Goal: Task Accomplishment & Management: Manage account settings

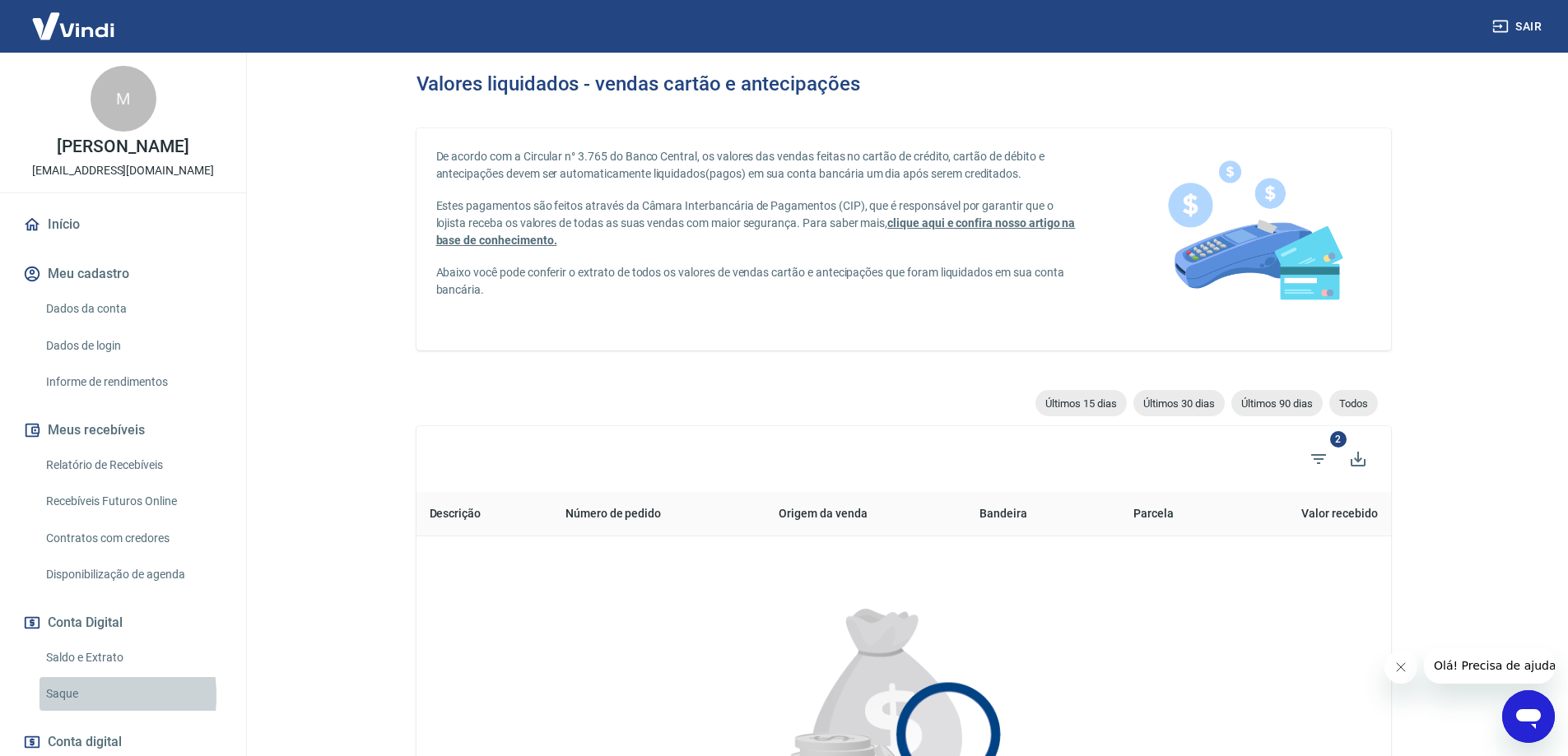
drag, startPoint x: 62, startPoint y: 697, endPoint x: 65, endPoint y: 679, distance: 18.2
click at [62, 695] on link "Saque" at bounding box center [133, 694] width 187 height 34
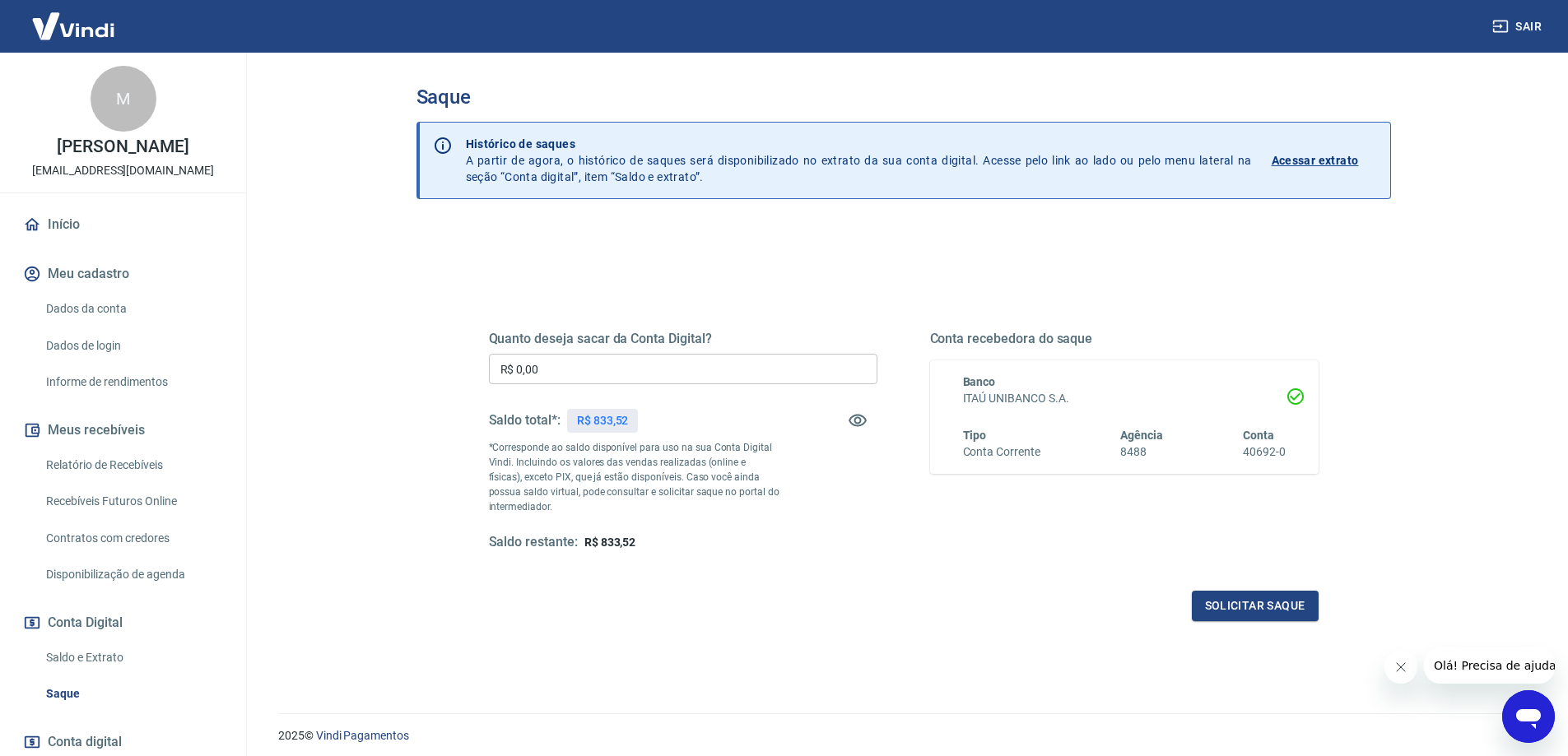
click at [643, 385] on div "Quanto deseja sacar da Conta Digital? R$ 0,00 ​ Saldo total*: R$ 833,52 *Corres…" at bounding box center [683, 441] width 389 height 220
click at [611, 372] on input "R$ 0,00" at bounding box center [683, 369] width 389 height 30
type input "R$ 833,52"
click at [1234, 594] on button "Solicitar saque" at bounding box center [1255, 606] width 127 height 30
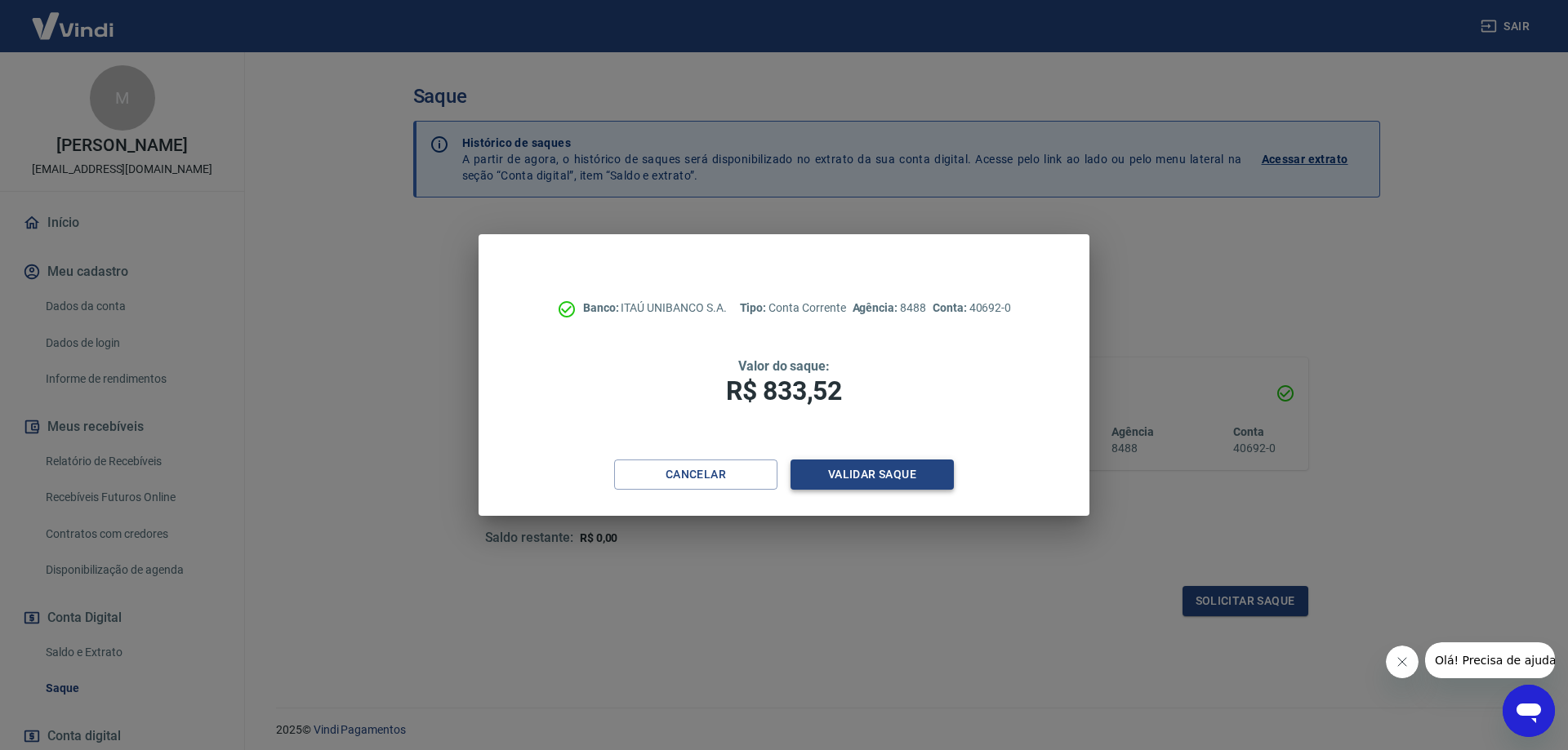
click at [902, 481] on button "Validar saque" at bounding box center [872, 474] width 163 height 30
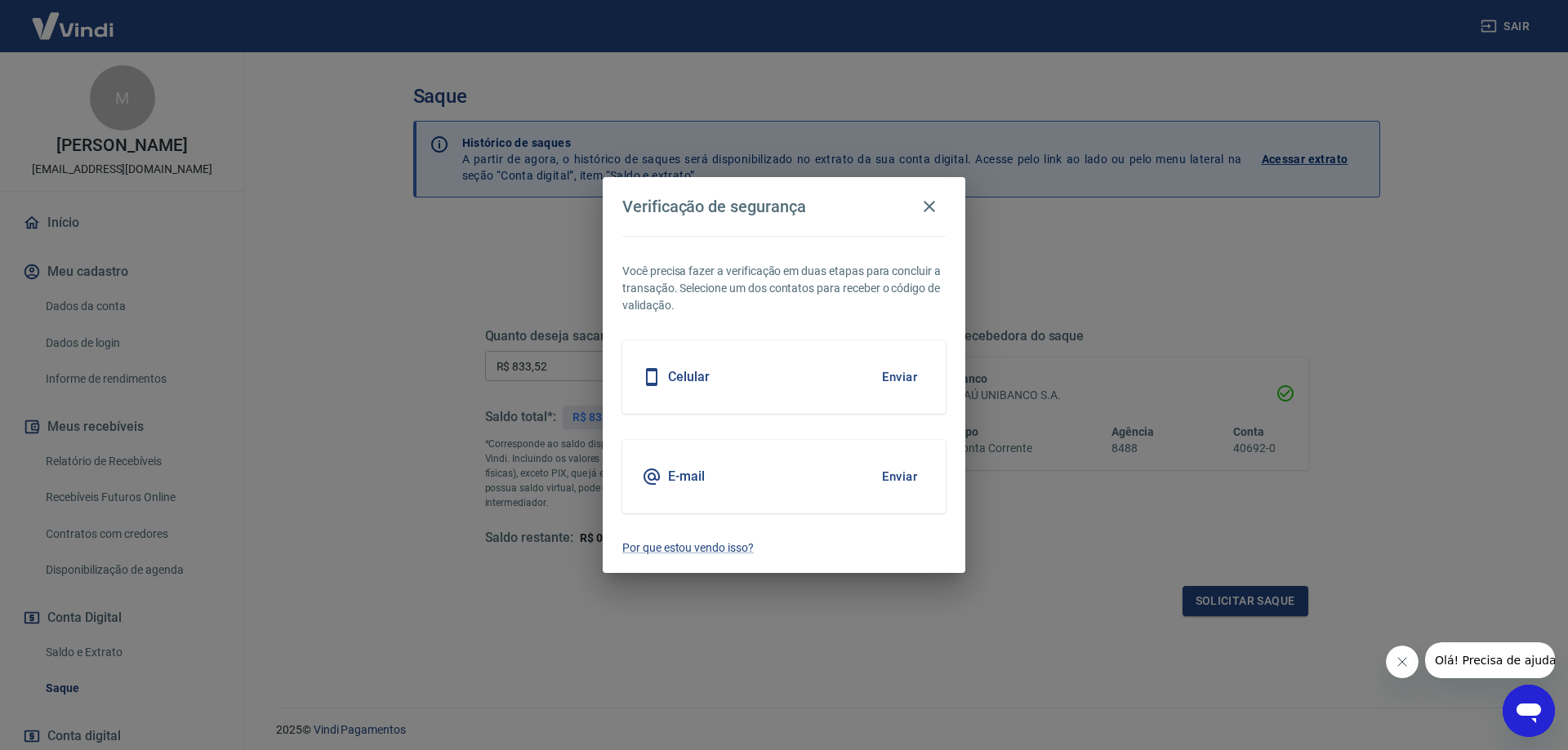
click at [904, 378] on button "Enviar" at bounding box center [900, 377] width 53 height 34
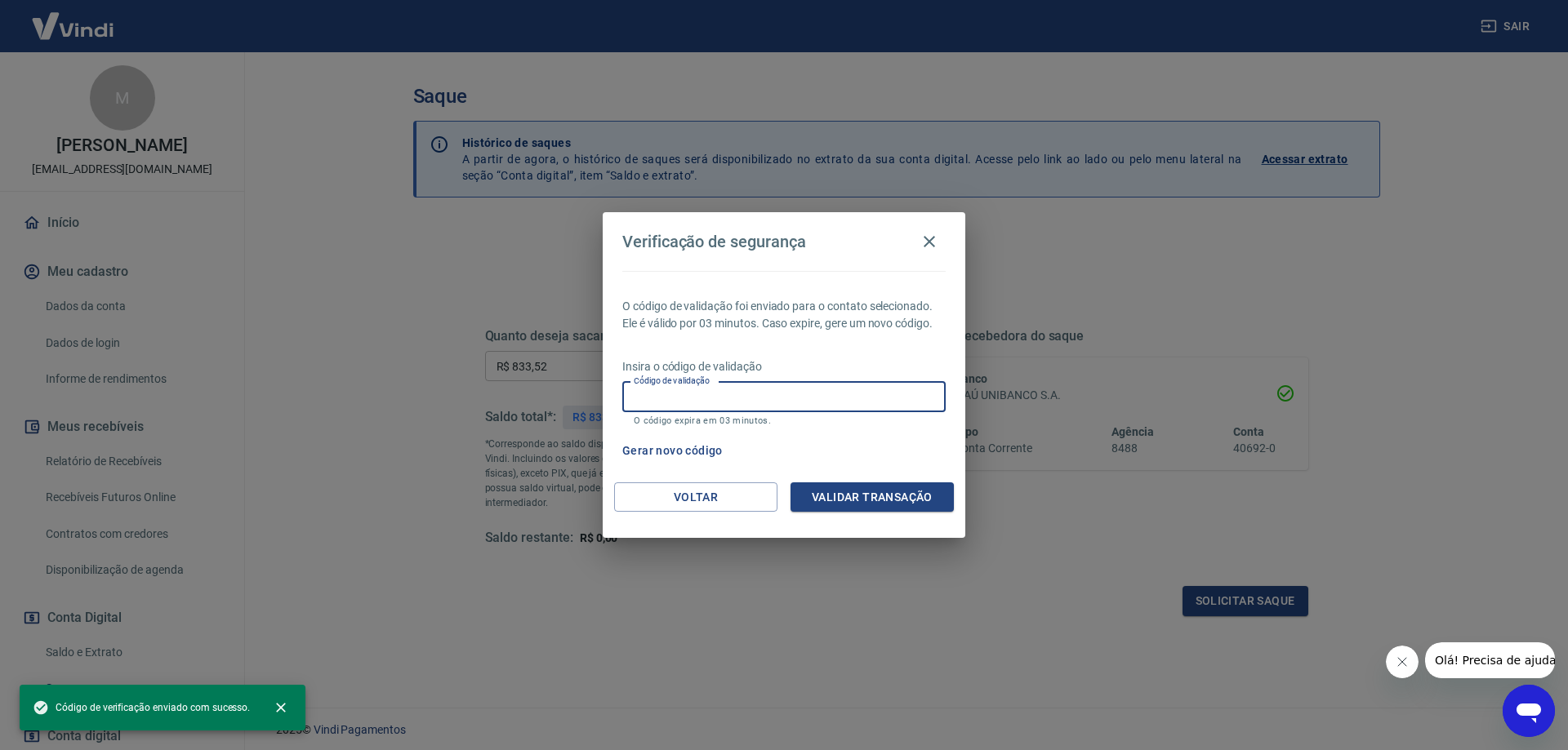
click at [855, 404] on input "Código de validação" at bounding box center [784, 397] width 323 height 30
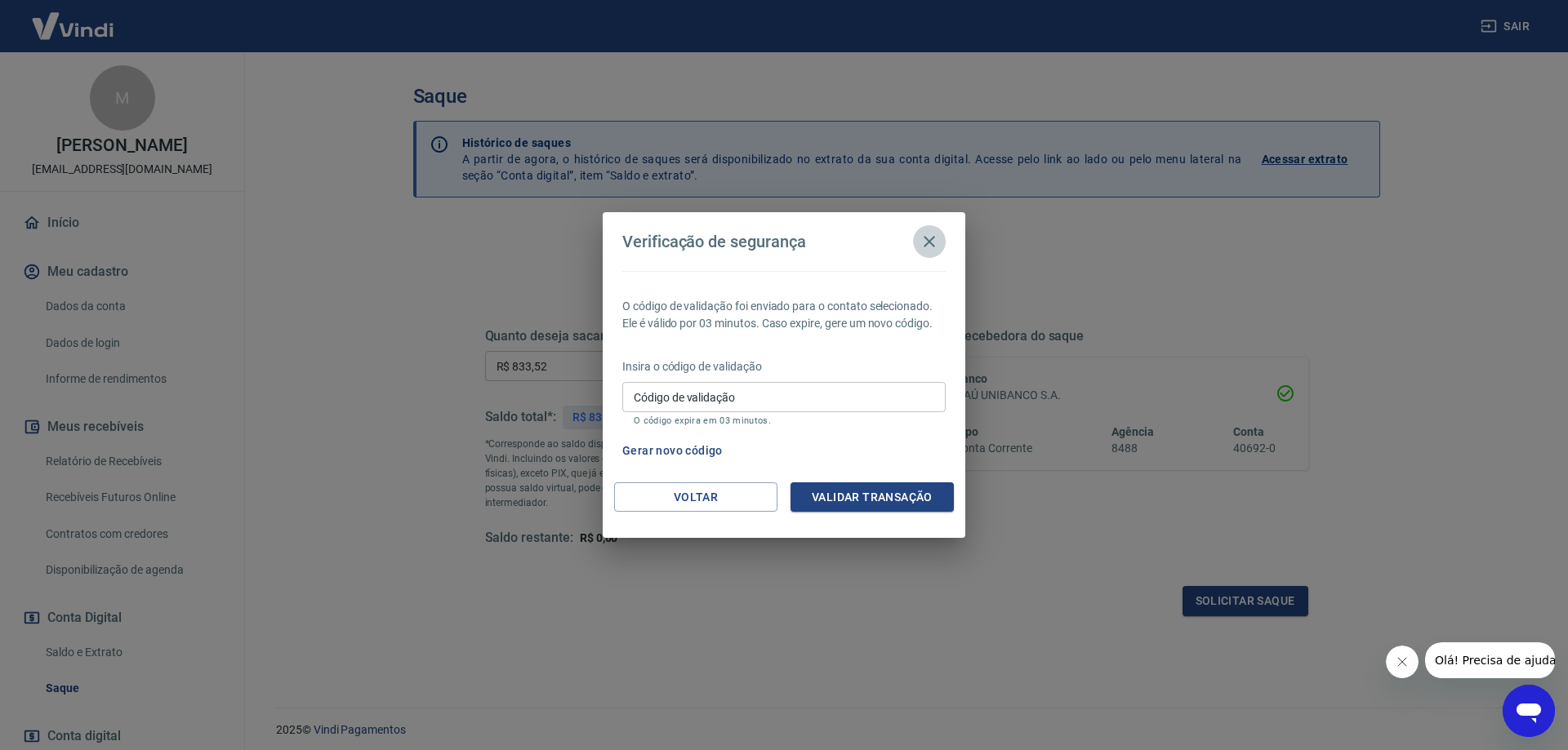
drag, startPoint x: 938, startPoint y: 244, endPoint x: 1030, endPoint y: 10, distance: 251.4
click at [948, 219] on h2 "Verificação de segurança" at bounding box center [784, 242] width 363 height 59
click at [926, 242] on icon "button" at bounding box center [929, 242] width 19 height 19
